Goal: Check status: Check status

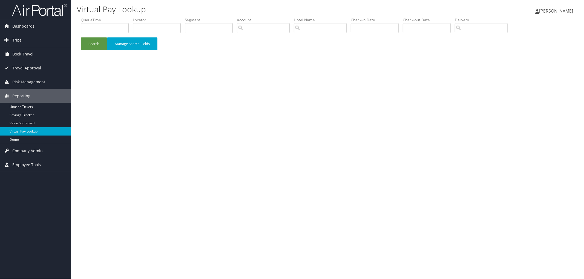
click at [42, 45] on link "Trips" at bounding box center [35, 40] width 71 height 14
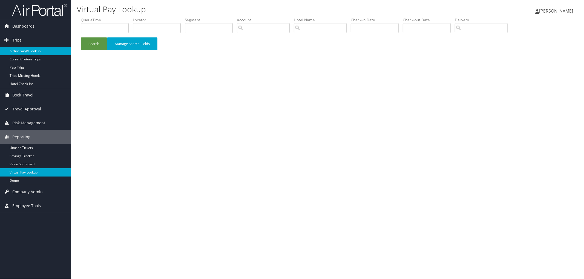
click at [41, 48] on link "Airtinerary® Lookup" at bounding box center [35, 51] width 71 height 8
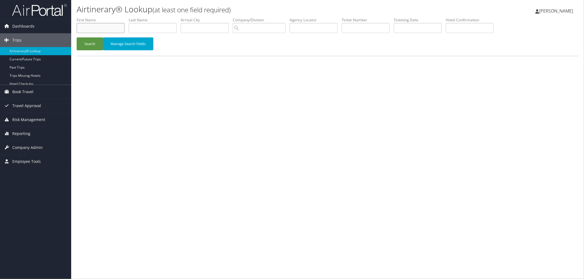
click at [86, 28] on input "text" at bounding box center [101, 28] width 48 height 10
type input "[PERSON_NAME]"
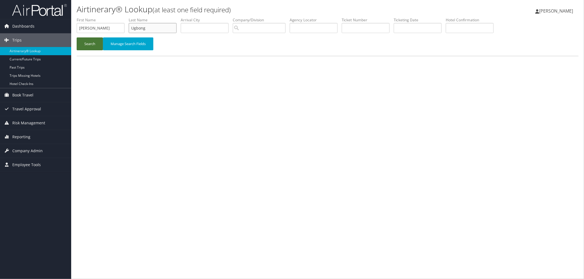
type input "Ugbong"
click at [90, 45] on button "Search" at bounding box center [90, 43] width 26 height 13
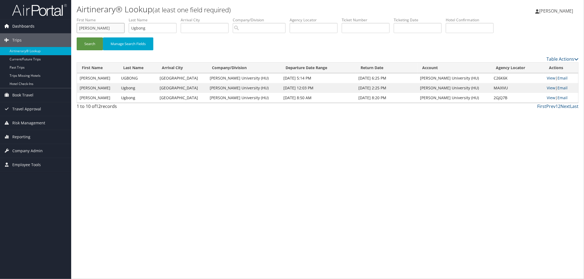
drag, startPoint x: 91, startPoint y: 26, endPoint x: 52, endPoint y: 22, distance: 38.8
click at [62, 22] on div "Dashboards AirPortal 360™ (Manager) AirPortal 360™ (Agent) My Travel Dashboard …" at bounding box center [292, 139] width 584 height 279
drag, startPoint x: 153, startPoint y: 29, endPoint x: 121, endPoint y: 28, distance: 31.8
click at [121, 17] on ul "First Name Last Name Ugbong Departure City Arrival City Company/Division Airpor…" at bounding box center [327, 17] width 501 height 0
drag, startPoint x: 301, startPoint y: 28, endPoint x: 315, endPoint y: 27, distance: 14.2
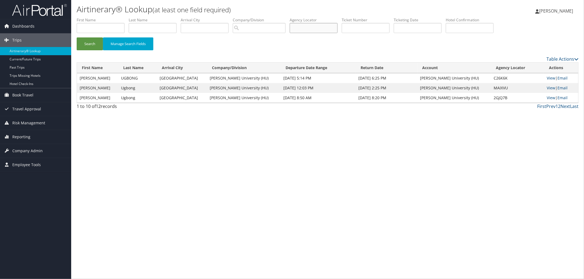
click at [315, 27] on input "text" at bounding box center [313, 28] width 48 height 10
paste input "DJSR9X"
click at [101, 44] on button "Search" at bounding box center [90, 43] width 26 height 13
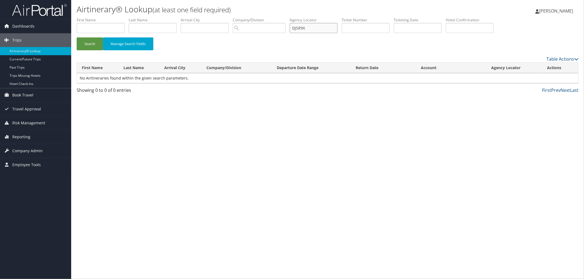
click at [304, 29] on input "DJSR9X" at bounding box center [313, 28] width 48 height 10
type input "DJSR9X"
click at [77, 37] on button "Search" at bounding box center [90, 43] width 26 height 13
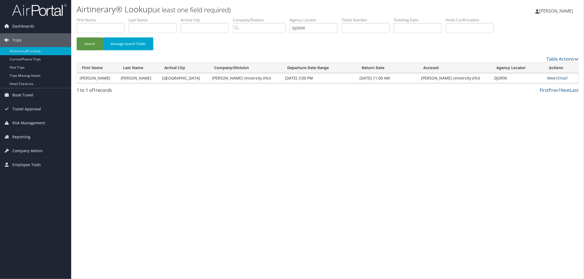
click at [547, 78] on link "View" at bounding box center [551, 78] width 8 height 5
click at [547, 77] on link "View" at bounding box center [551, 78] width 8 height 5
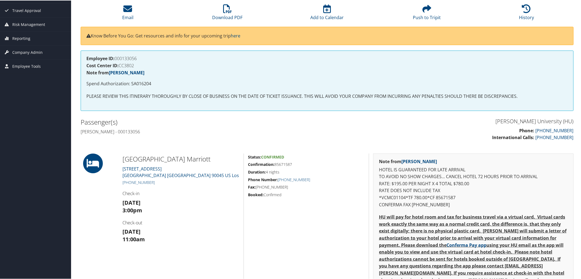
scroll to position [91, 0]
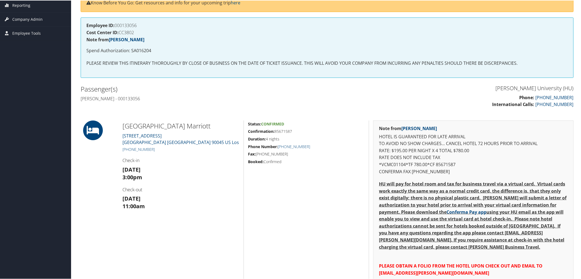
drag, startPoint x: 301, startPoint y: 130, endPoint x: 276, endPoint y: 133, distance: 25.9
click at [276, 133] on h5 "Confirmation: 85671587" at bounding box center [306, 130] width 117 height 5
copy h5 "85671587"
